Goal: Task Accomplishment & Management: Use online tool/utility

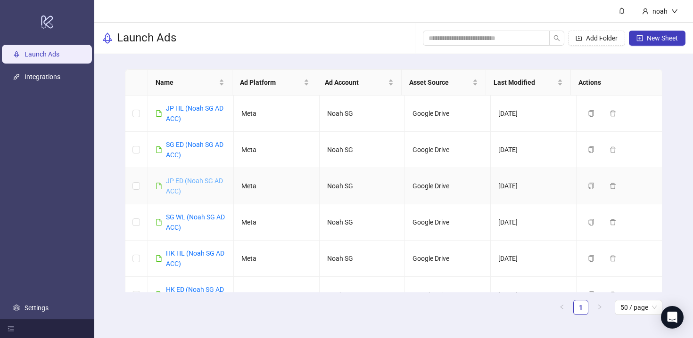
click at [190, 183] on link "JP ED (Noah SG AD ACC)" at bounding box center [194, 186] width 57 height 18
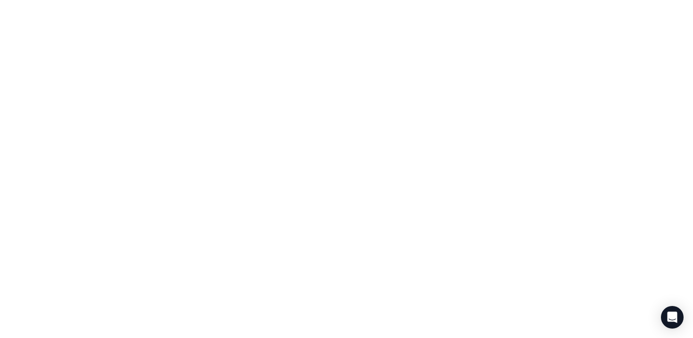
click at [190, 199] on div at bounding box center [346, 169] width 693 height 338
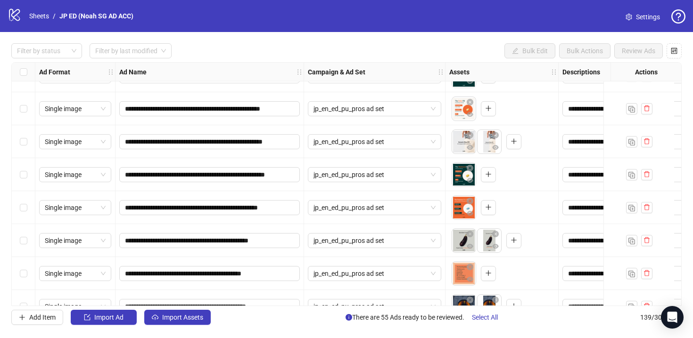
scroll to position [3783, 0]
click at [469, 214] on icon "eye" at bounding box center [470, 213] width 7 height 7
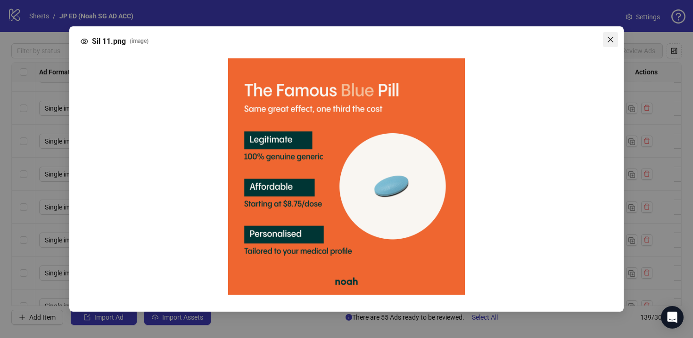
click at [615, 33] on button "Close" at bounding box center [610, 39] width 15 height 15
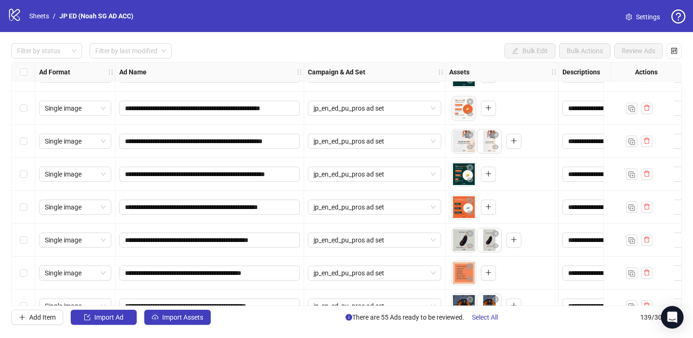
scroll to position [3758, 0]
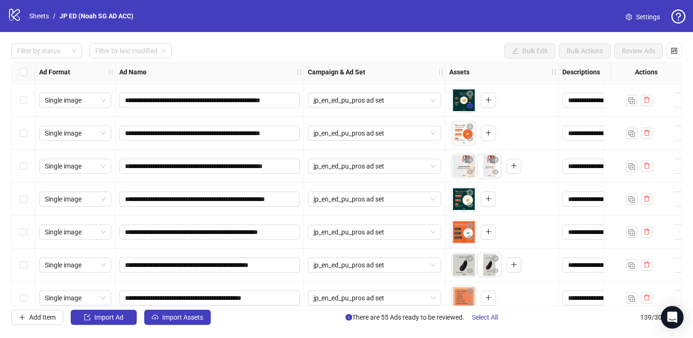
click at [467, 107] on icon "eye" at bounding box center [470, 106] width 7 height 7
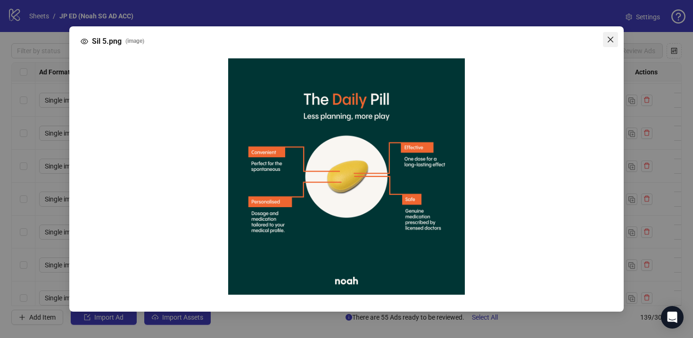
click at [608, 38] on icon "close" at bounding box center [610, 40] width 6 height 6
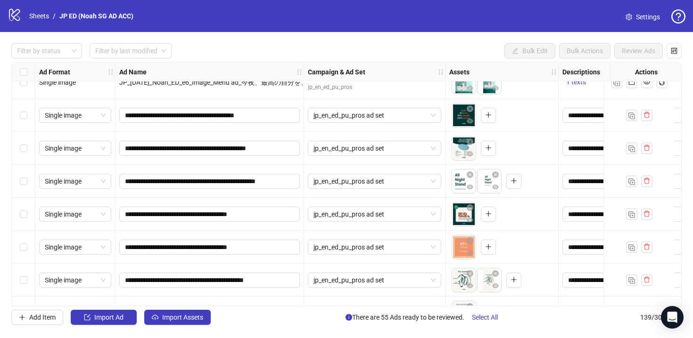
scroll to position [2732, 0]
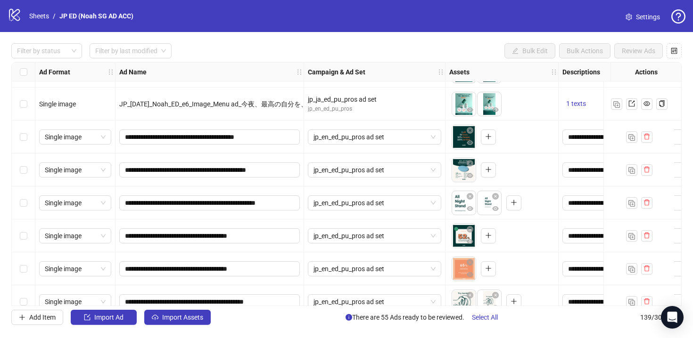
click at [460, 175] on body "logo/logo-mobile Sheets / JP ED (Noah SG AD ACC) Settings Filter by status Filt…" at bounding box center [346, 169] width 693 height 338
click at [470, 179] on icon "eye" at bounding box center [470, 175] width 7 height 7
